Goal: Transaction & Acquisition: Book appointment/travel/reservation

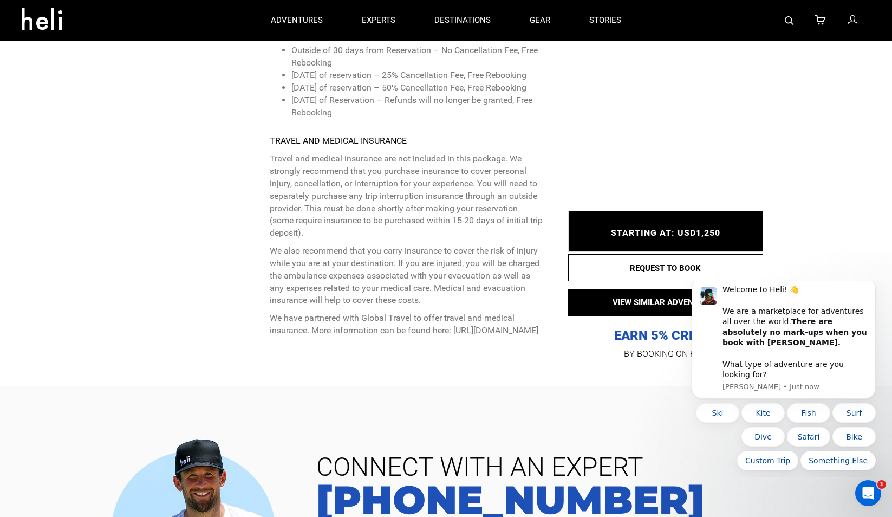
scroll to position [4987, 0]
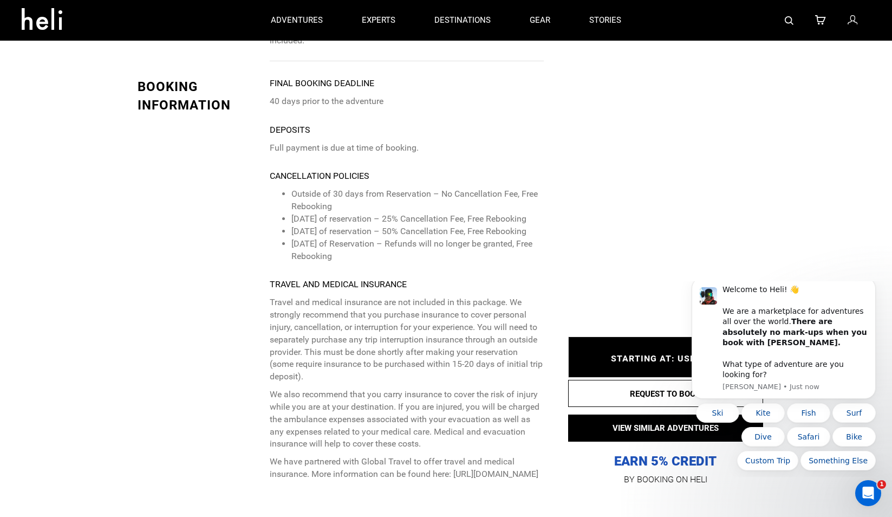
click at [451, 388] on p "We also recommend that you carry insurance to cover the risk of injury while yo…" at bounding box center [407, 419] width 274 height 62
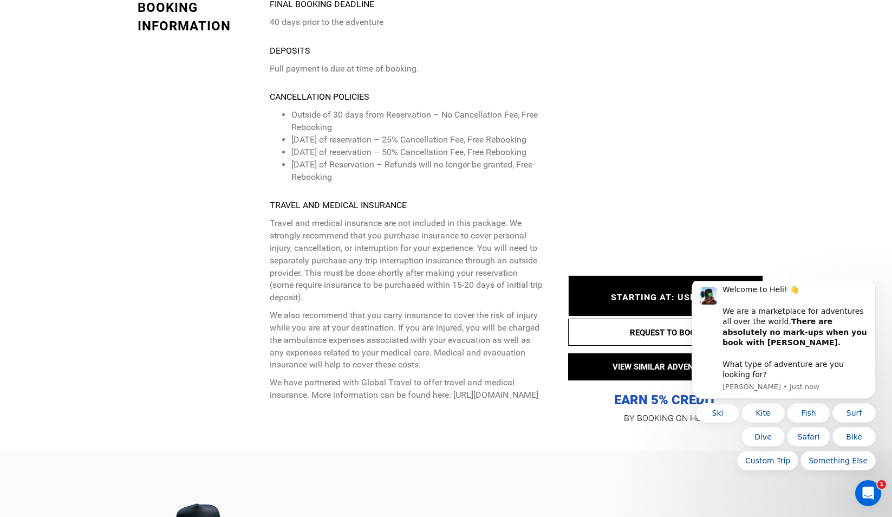
scroll to position [5074, 0]
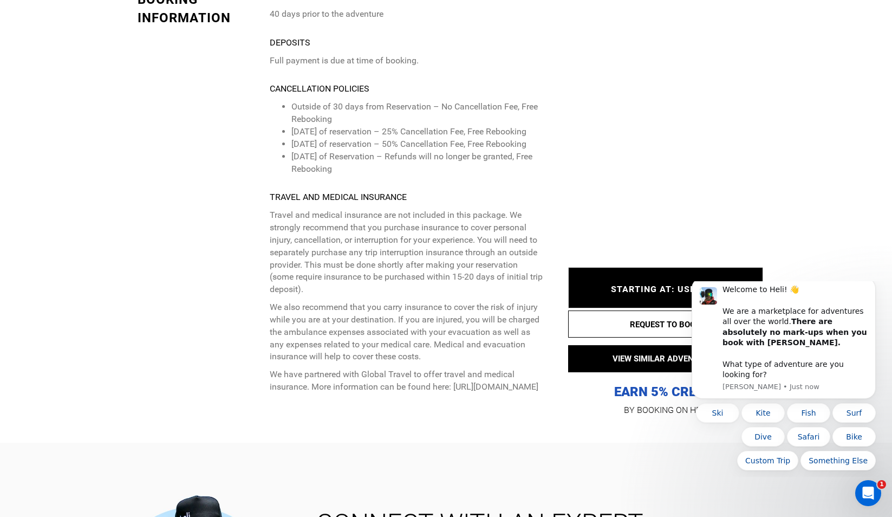
click at [390, 368] on p "We have partnered with Global Travel to offer travel and medical insurance. Mor…" at bounding box center [407, 380] width 274 height 25
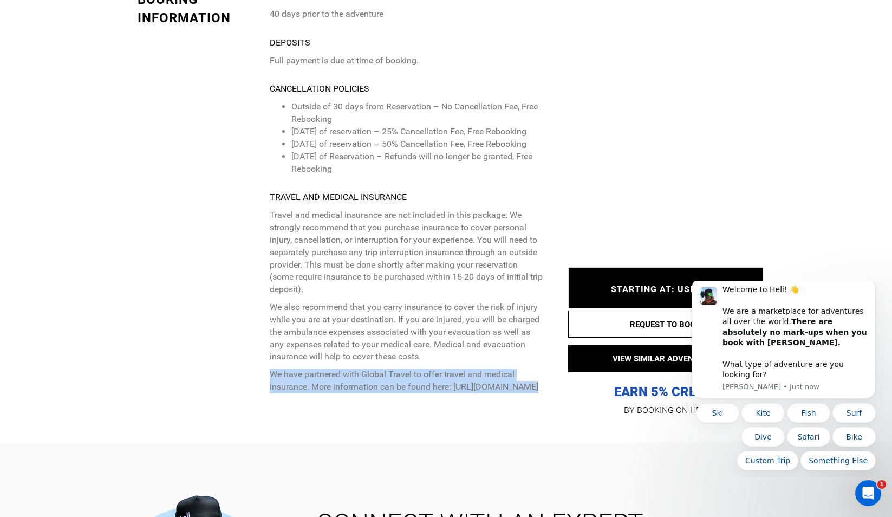
click at [390, 368] on p "We have partnered with Global Travel to offer travel and medical insurance. Mor…" at bounding box center [407, 380] width 274 height 25
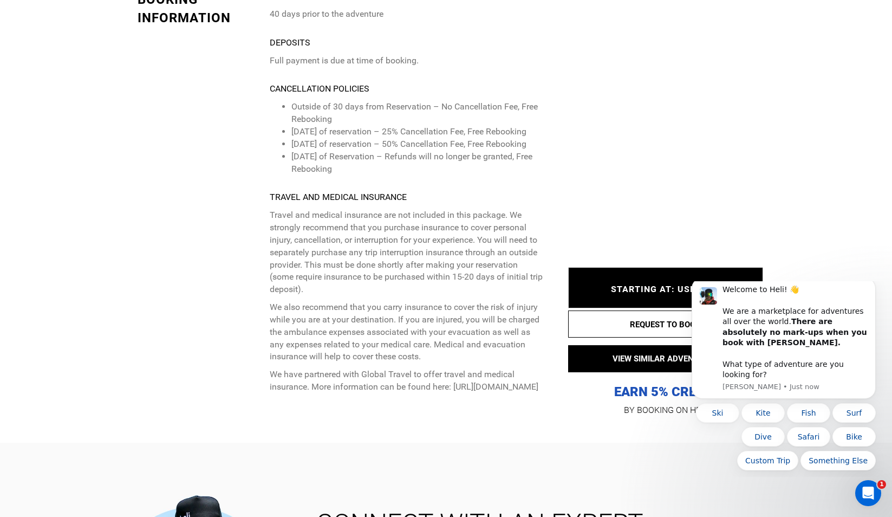
click at [388, 301] on p "We also recommend that you carry insurance to cover the risk of injury while yo…" at bounding box center [407, 332] width 274 height 62
click at [380, 368] on p "We have partnered with Global Travel to offer travel and medical insurance. Mor…" at bounding box center [407, 380] width 274 height 25
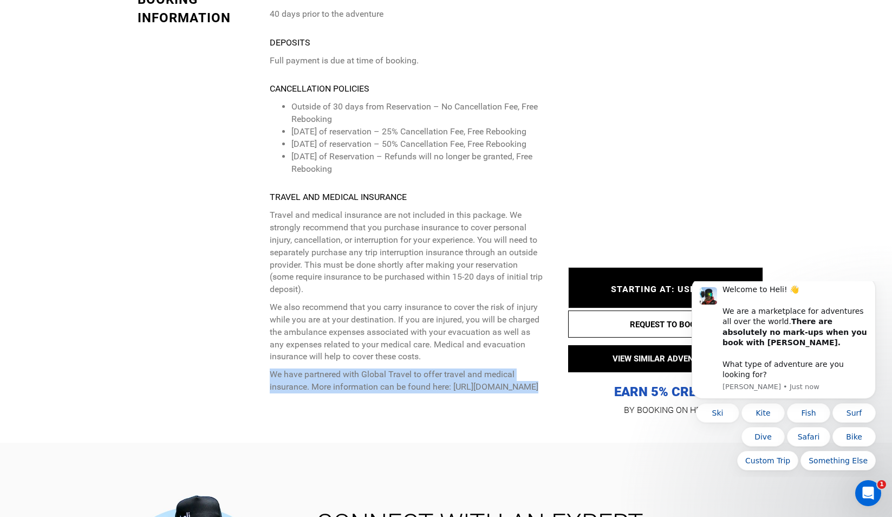
click at [380, 368] on p "We have partnered with Global Travel to offer travel and medical insurance. Mor…" at bounding box center [407, 380] width 274 height 25
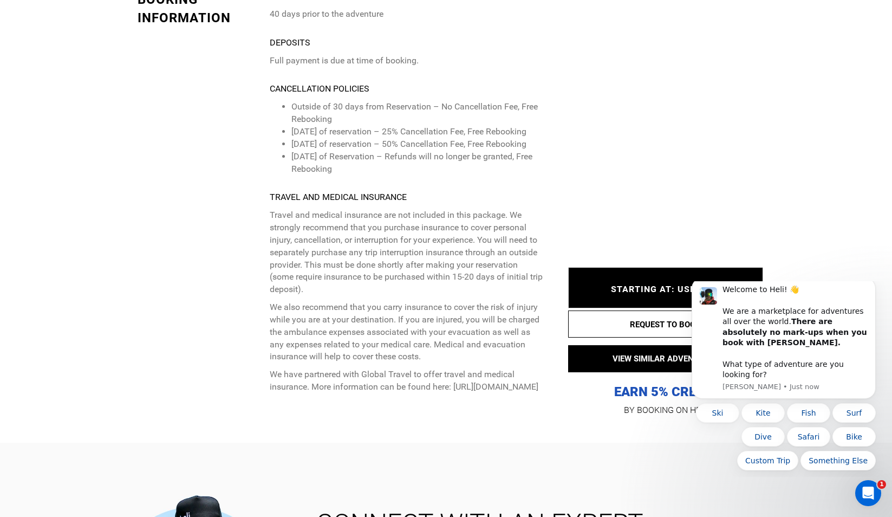
copy p "[URL][DOMAIN_NAME]"
drag, startPoint x: 418, startPoint y: 256, endPoint x: 264, endPoint y: 257, distance: 154.4
click at [264, 257] on div "BOOKING INFORMATION Final booking deadline 40 days prior to the adventure Depos…" at bounding box center [340, 207] width 422 height 435
